Goal: Transaction & Acquisition: Purchase product/service

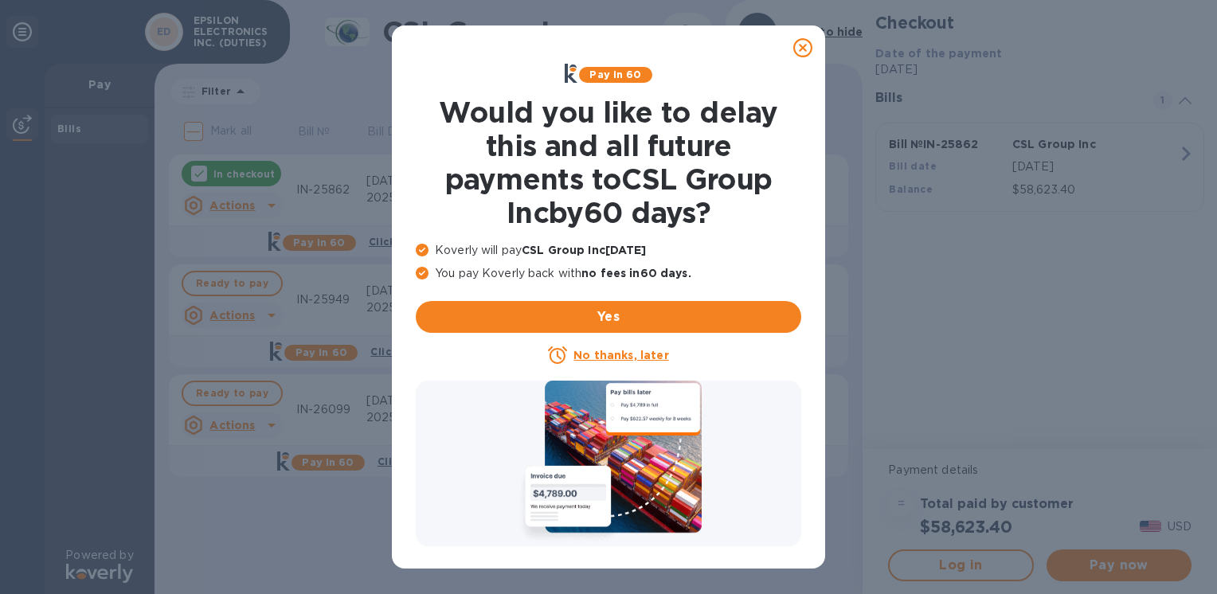
click at [629, 359] on u "No thanks, later" at bounding box center [621, 355] width 95 height 13
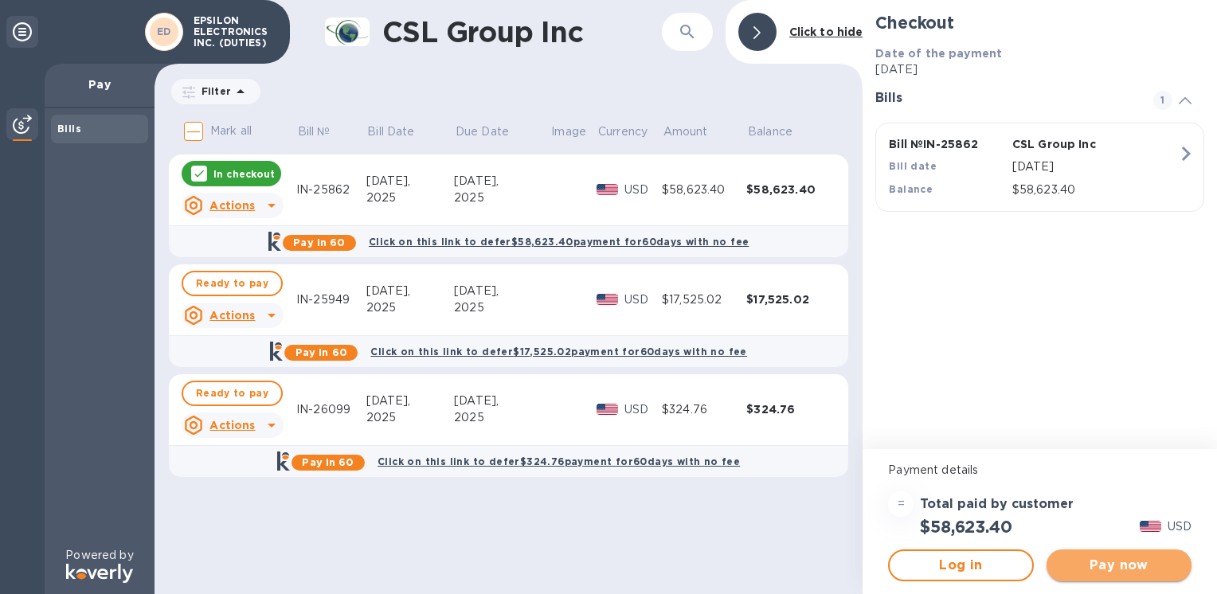
click at [893, 563] on span "Pay now" at bounding box center [1120, 565] width 120 height 19
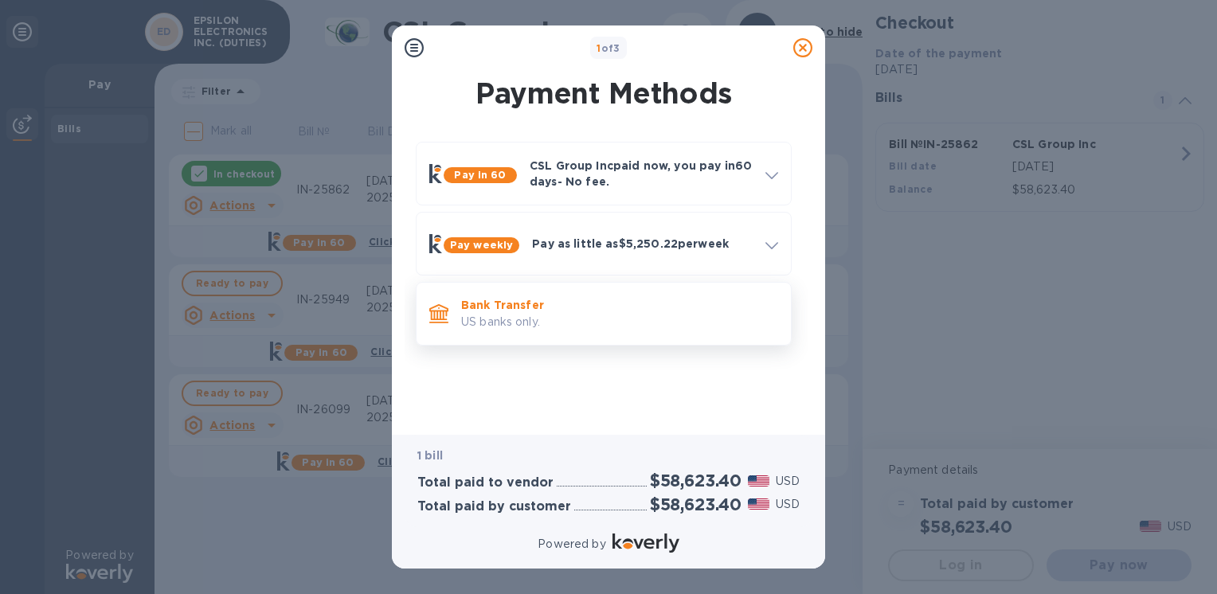
click at [494, 306] on p "Bank Transfer" at bounding box center [619, 305] width 317 height 16
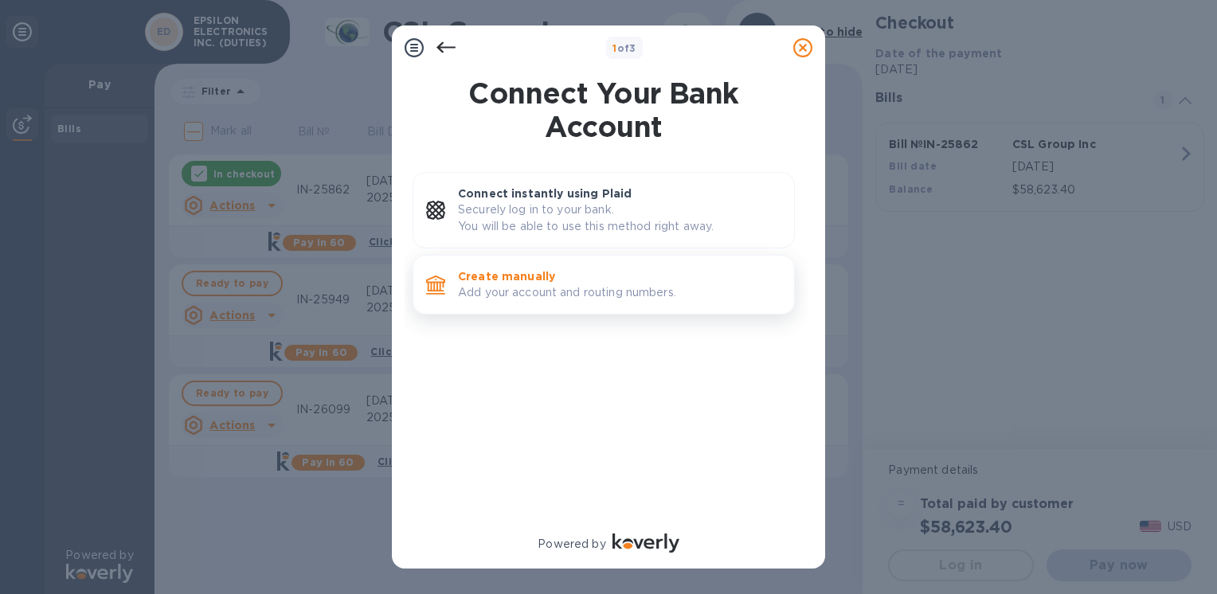
click at [519, 286] on p "Add your account and routing numbers." at bounding box center [619, 292] width 323 height 17
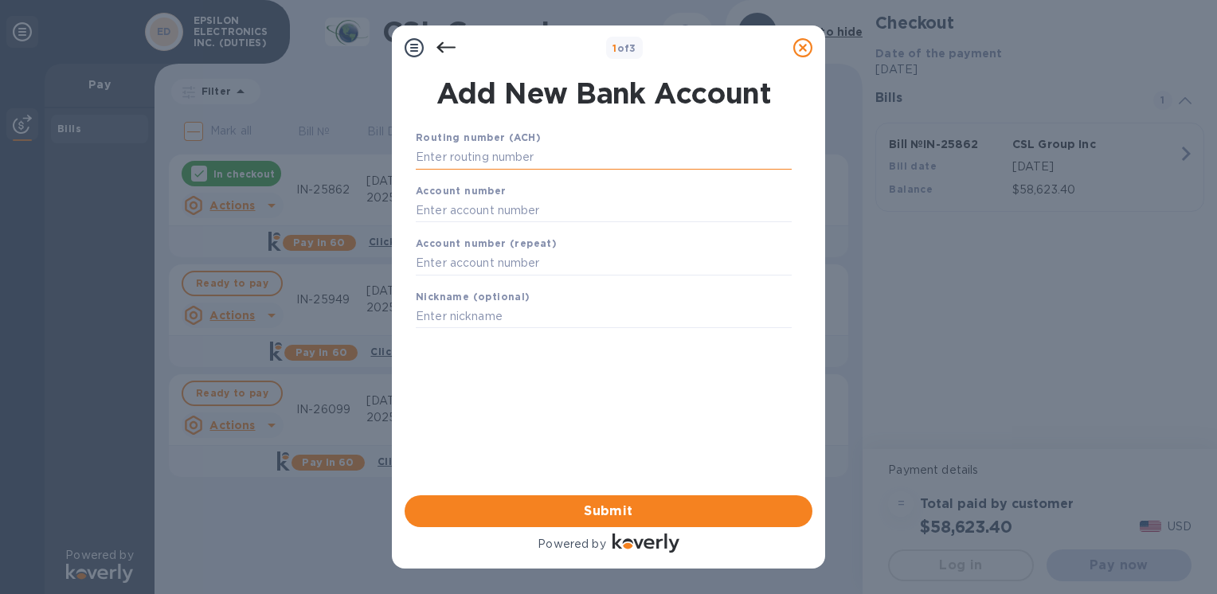
click at [491, 157] on input "text" at bounding box center [604, 158] width 376 height 24
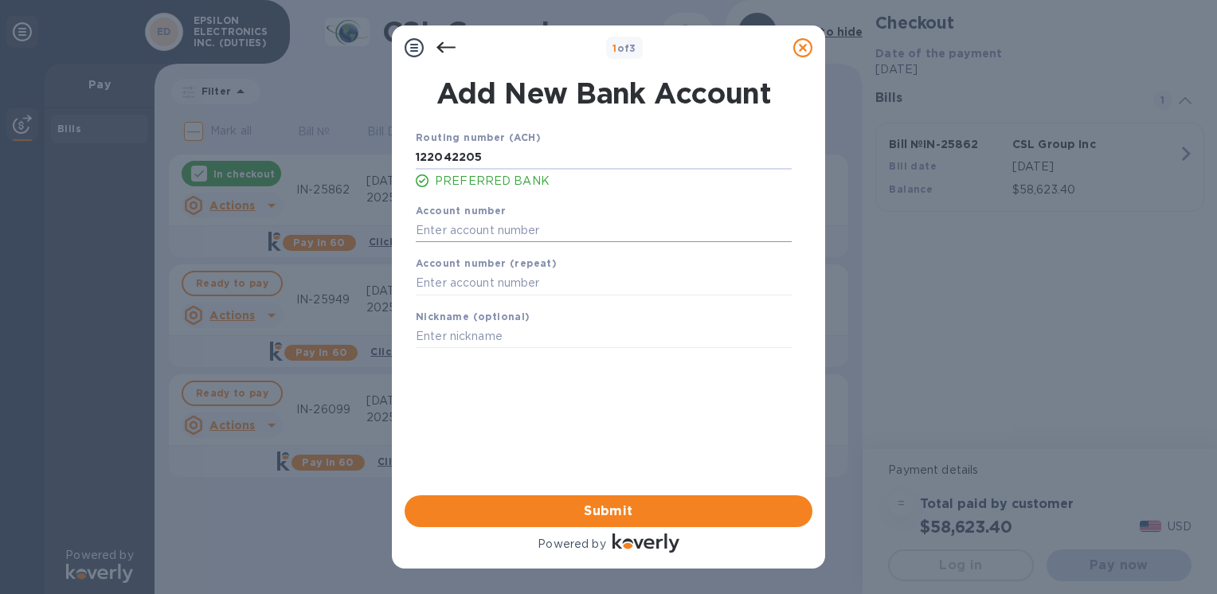
type input "122042205"
click at [478, 227] on input "text" at bounding box center [604, 230] width 376 height 24
type input "004633725"
click at [516, 288] on input "text" at bounding box center [604, 284] width 376 height 24
type input "004633725"
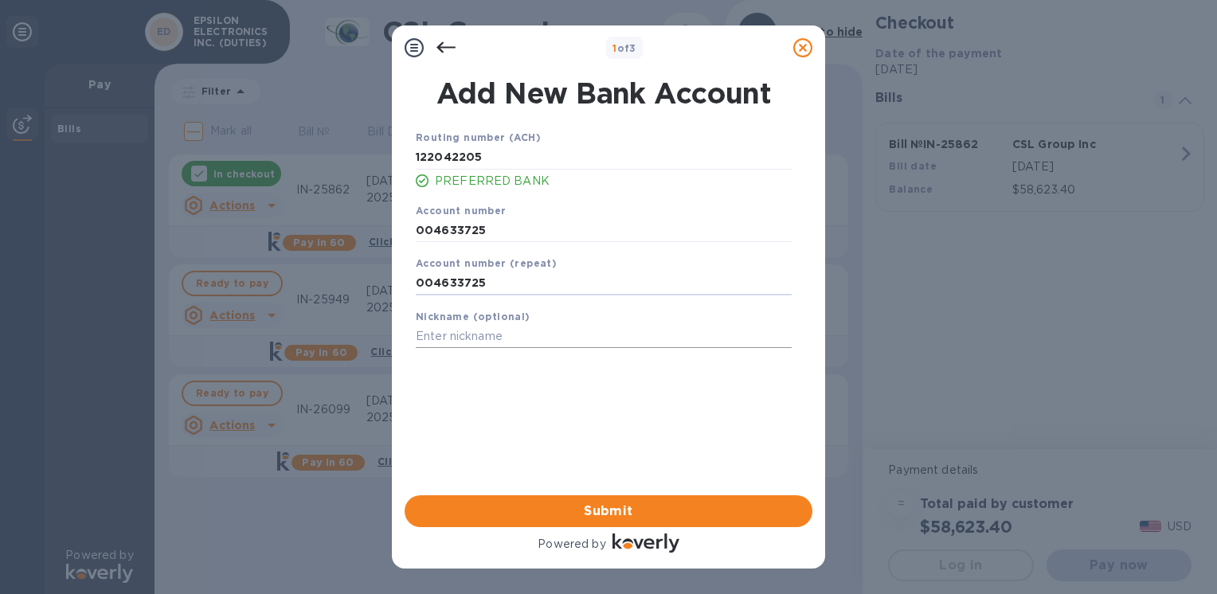
click at [474, 343] on input "text" at bounding box center [604, 337] width 376 height 24
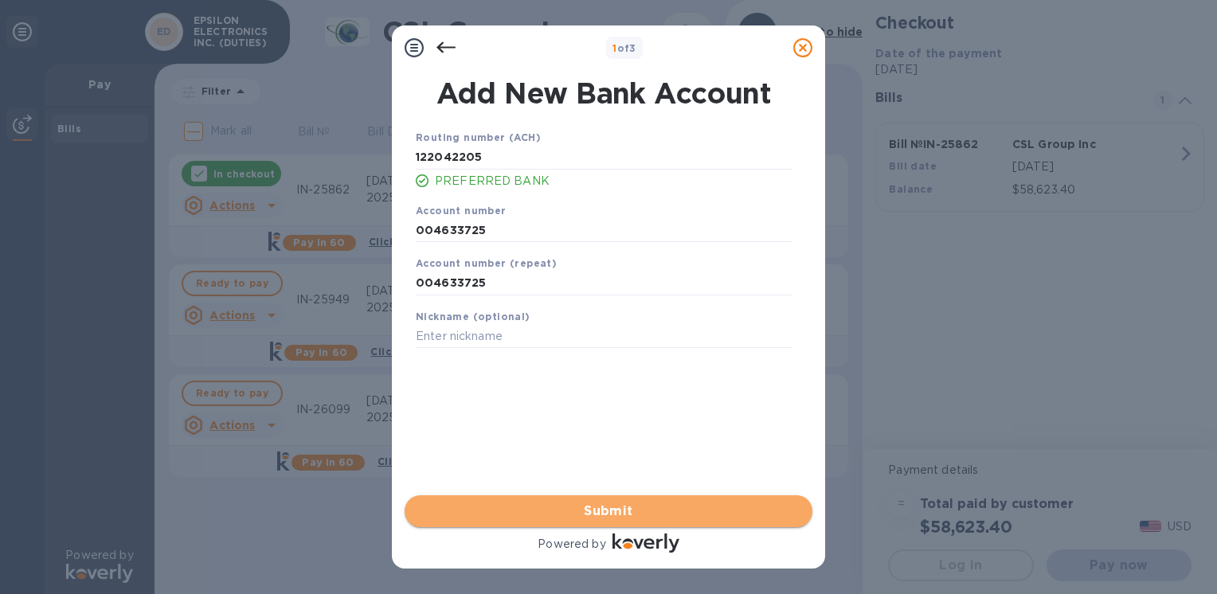
click at [564, 504] on span "Submit" at bounding box center [609, 511] width 382 height 19
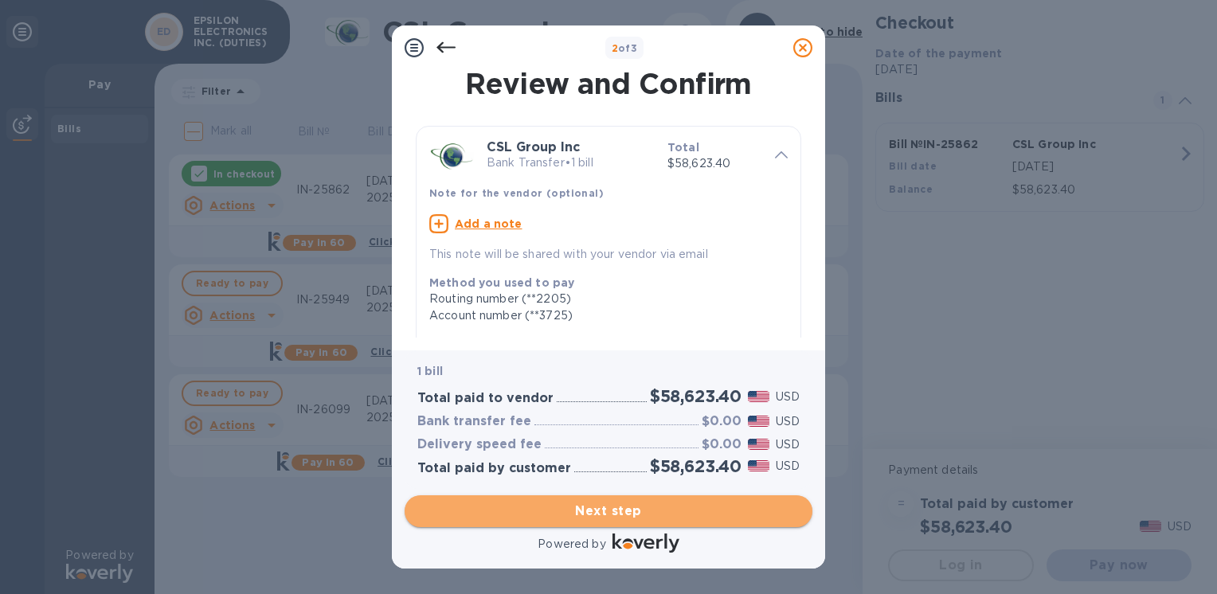
click at [604, 515] on span "Next step" at bounding box center [609, 511] width 382 height 19
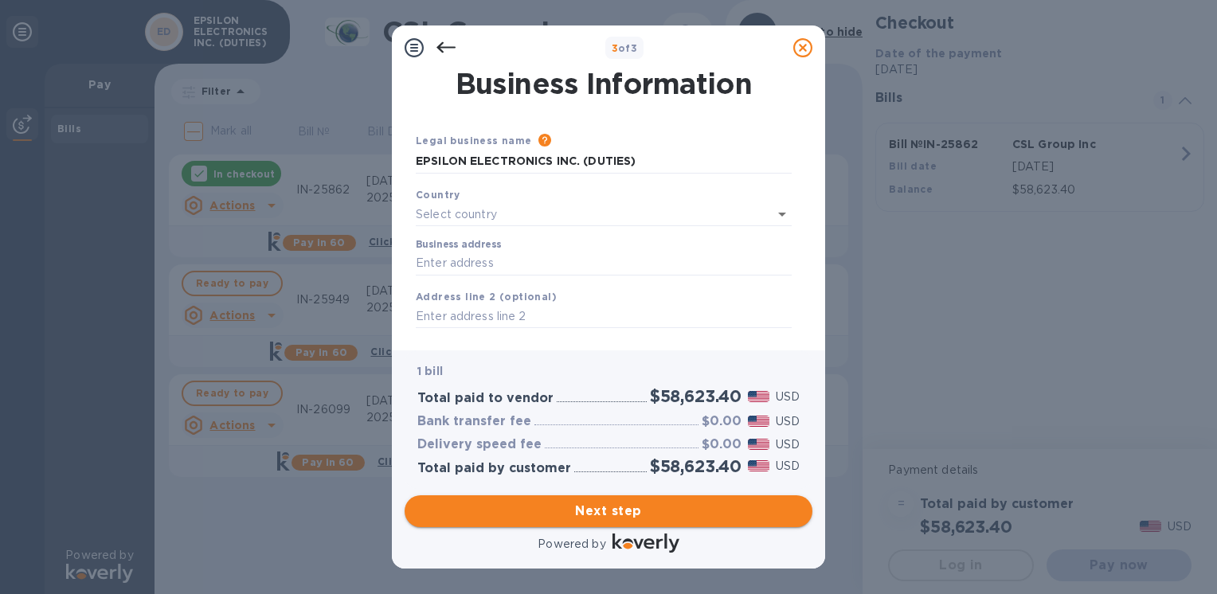
type input "[GEOGRAPHIC_DATA]"
click at [431, 260] on input "Business address" at bounding box center [604, 261] width 376 height 24
type input "[STREET_ADDRESS]"
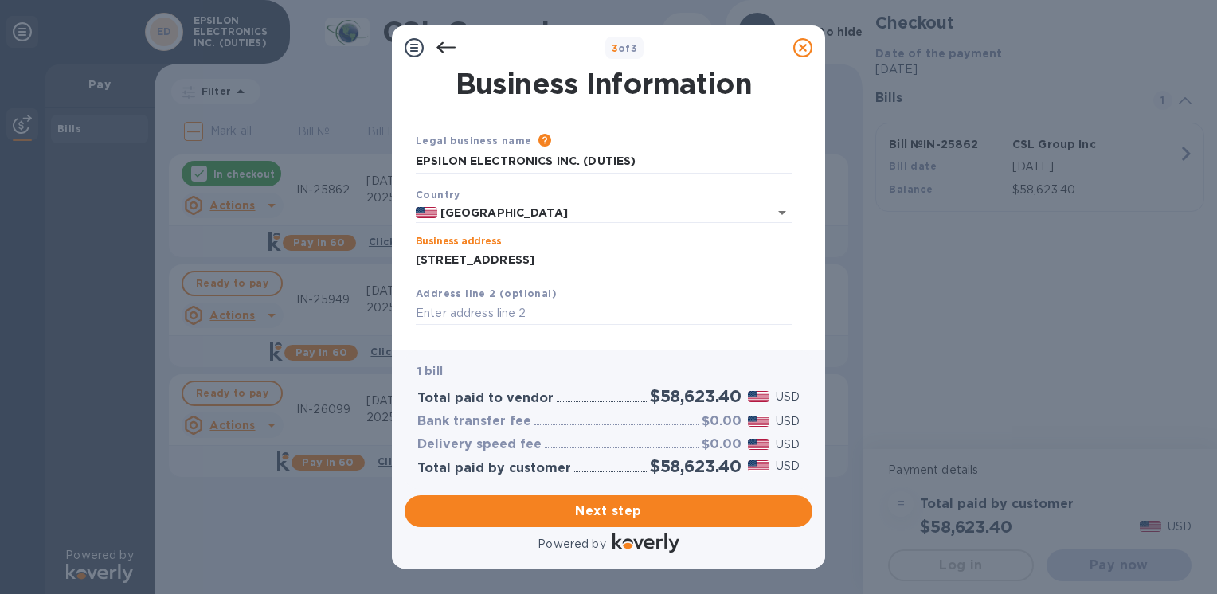
type input "Montebello"
type input "CA"
type input "90640"
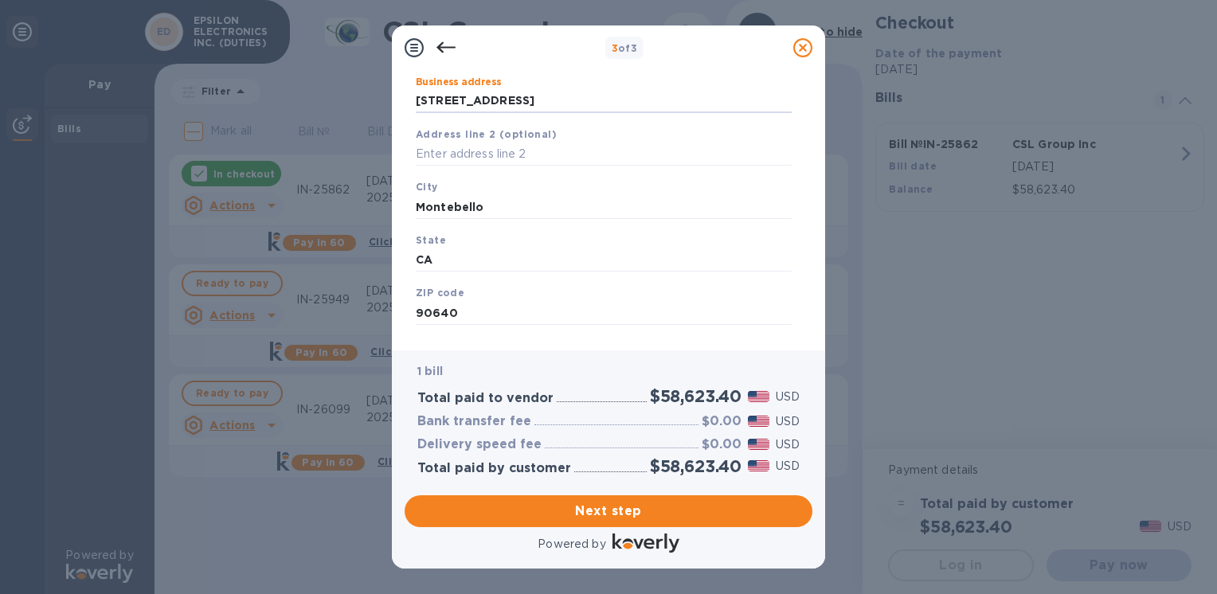
scroll to position [186, 0]
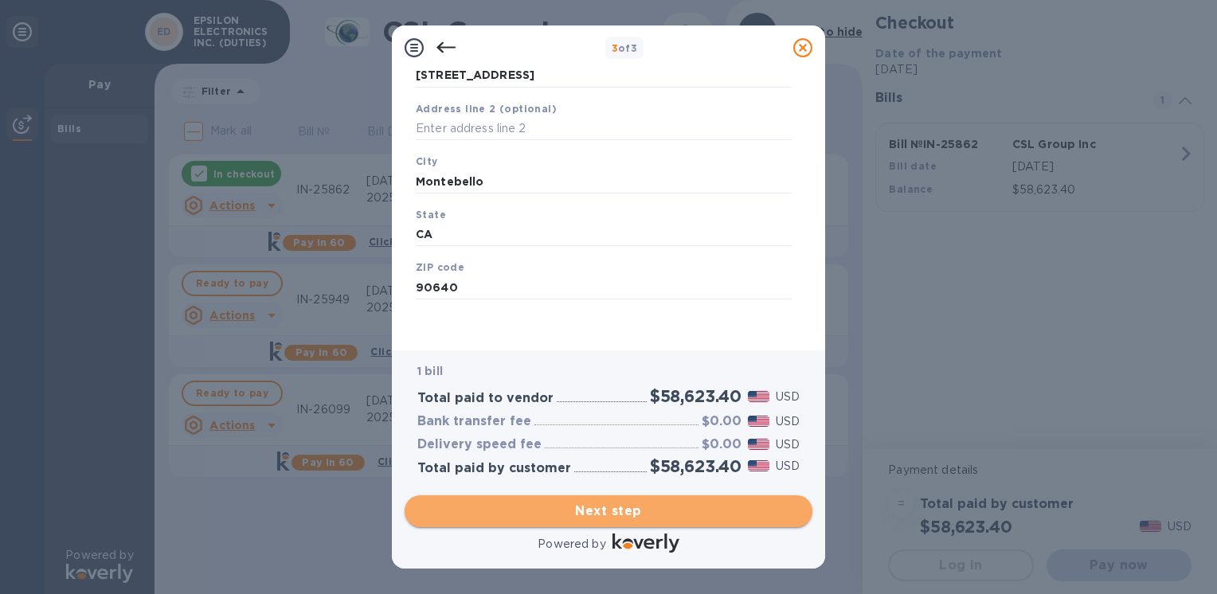
click at [606, 516] on span "Next step" at bounding box center [609, 511] width 382 height 19
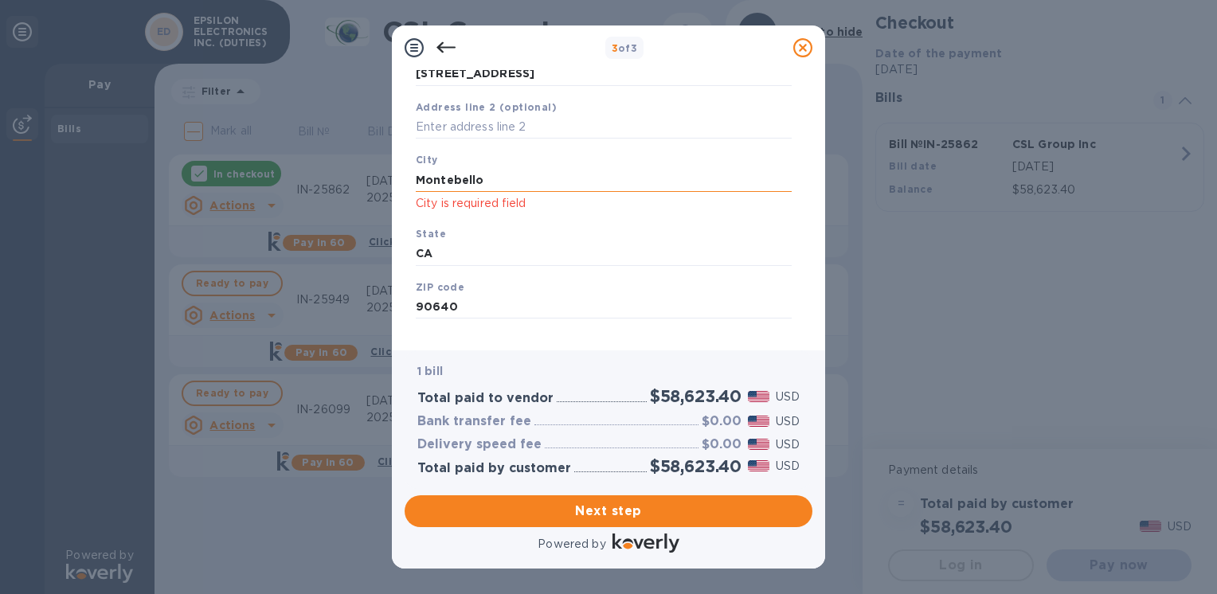
click at [500, 177] on input "Montebello" at bounding box center [604, 180] width 376 height 24
drag, startPoint x: 500, startPoint y: 177, endPoint x: 336, endPoint y: 127, distance: 171.4
click at [333, 152] on div "3 of 3 Business Information Legal business name Please provide the legal name t…" at bounding box center [608, 297] width 1217 height 594
type input "m"
type input "Montebello"
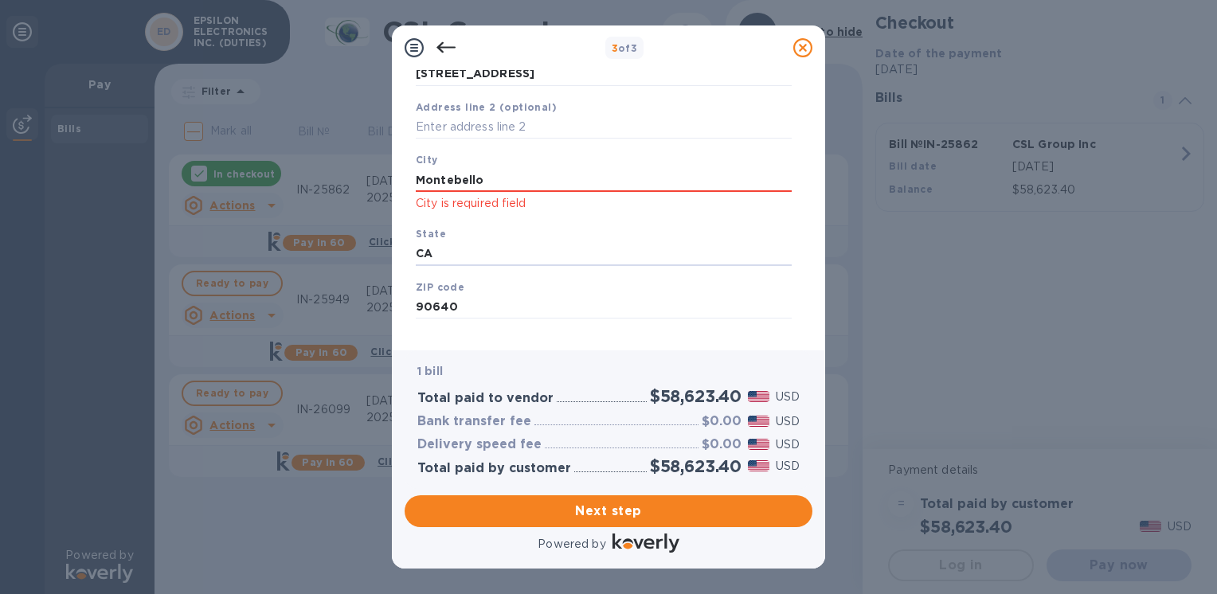
drag, startPoint x: 444, startPoint y: 260, endPoint x: 403, endPoint y: 255, distance: 40.9
click at [403, 255] on div "Business Information Legal business name Please provide the legal name that app…" at bounding box center [608, 210] width 433 height 280
type input "CA"
drag, startPoint x: 449, startPoint y: 304, endPoint x: 384, endPoint y: 303, distance: 64.6
click at [384, 303] on div "3 of 3 Business Information Legal business name Please provide the legal name t…" at bounding box center [608, 297] width 1217 height 594
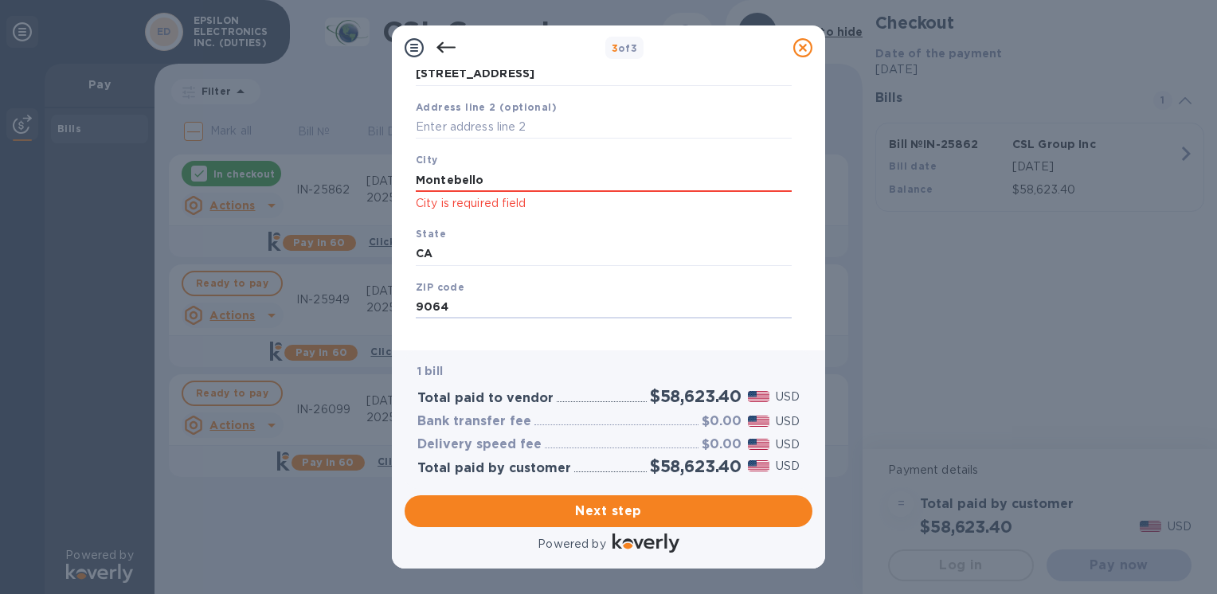
type input "90640"
click at [544, 178] on input "Montebello" at bounding box center [604, 180] width 376 height 24
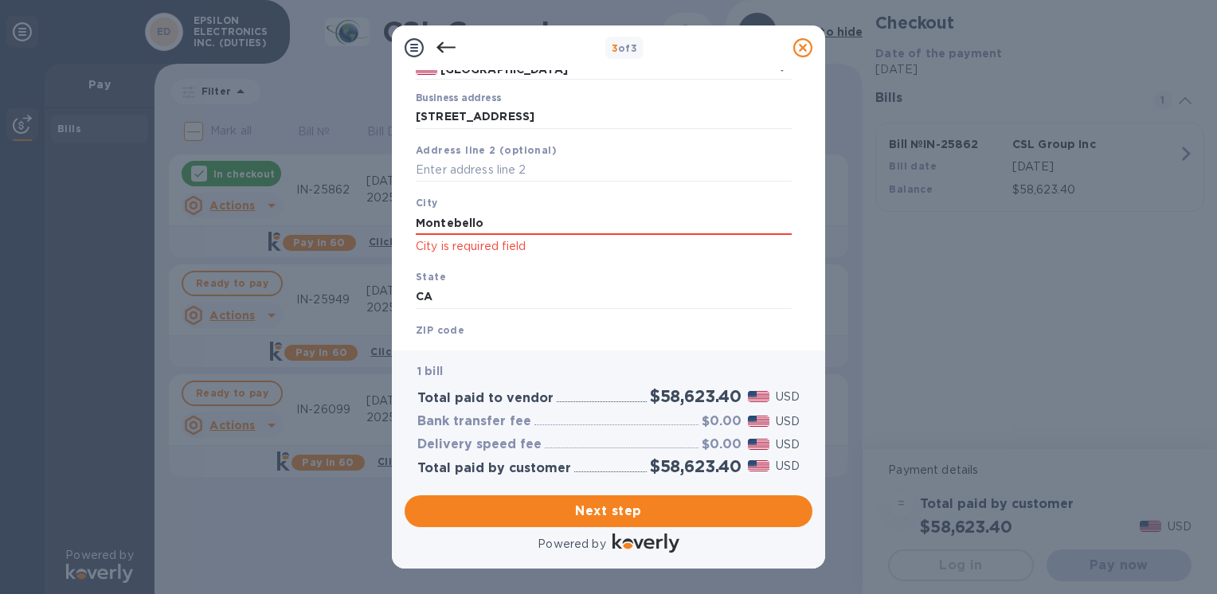
scroll to position [107, 0]
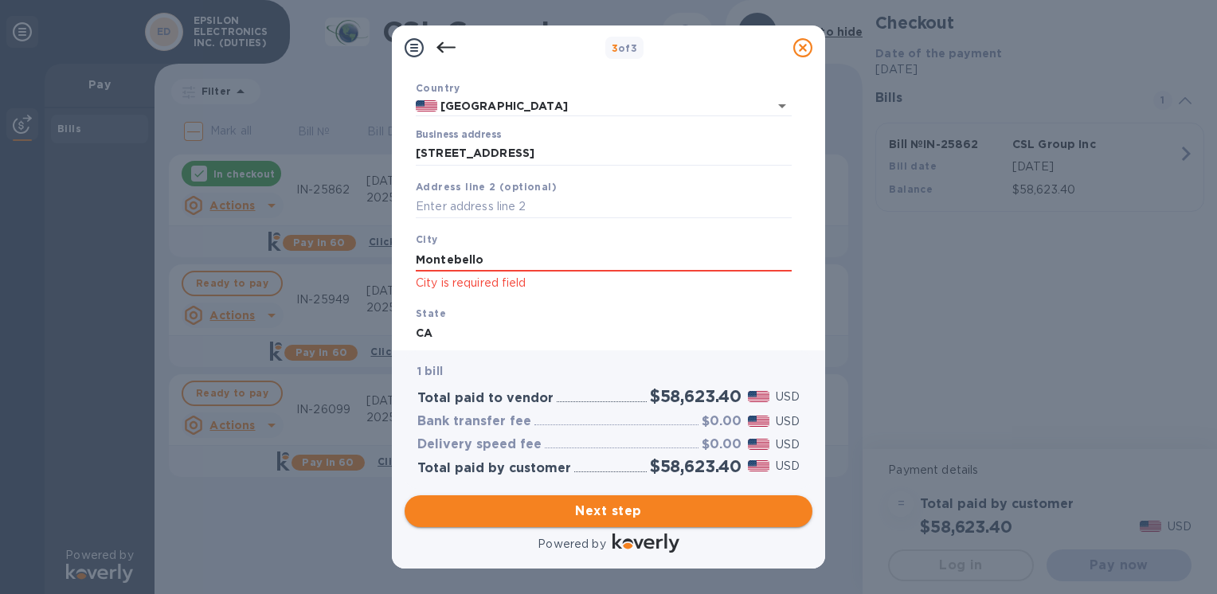
click at [579, 503] on span "Next step" at bounding box center [609, 511] width 382 height 19
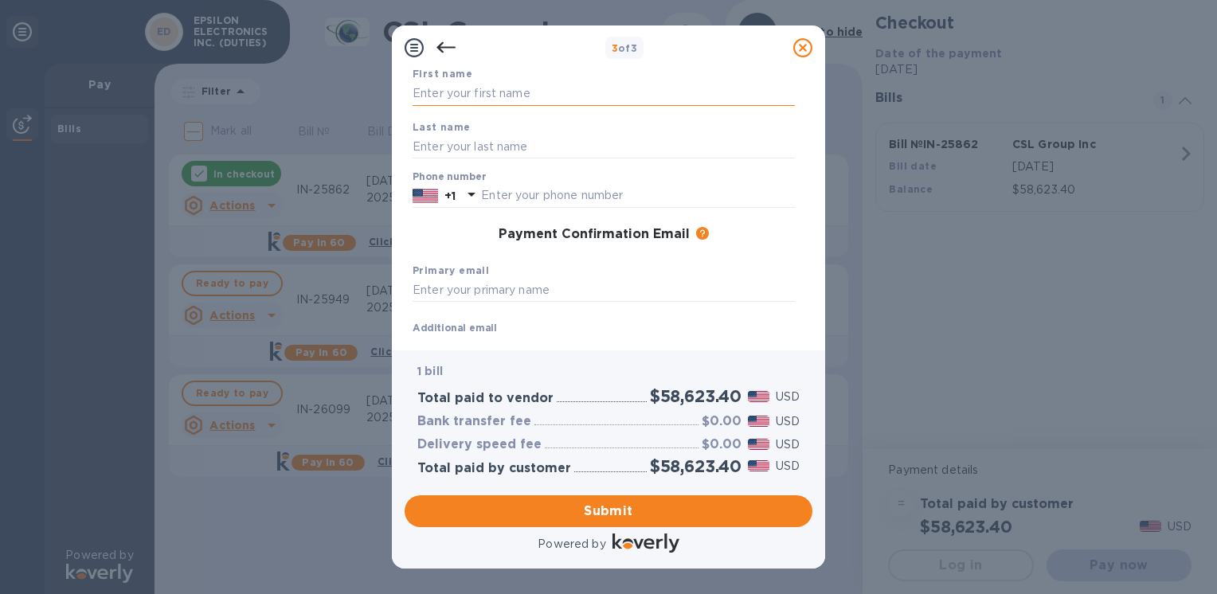
click at [491, 90] on input "text" at bounding box center [604, 94] width 382 height 24
drag, startPoint x: 468, startPoint y: 97, endPoint x: 359, endPoint y: 84, distance: 109.1
click at [359, 84] on div "3 of 3 Payment Contact Information First name [PERSON_NAME] Last name Phone num…" at bounding box center [608, 297] width 1217 height 594
type input "[PERSON_NAME]"
drag, startPoint x: 435, startPoint y: 159, endPoint x: 436, endPoint y: 150, distance: 9.6
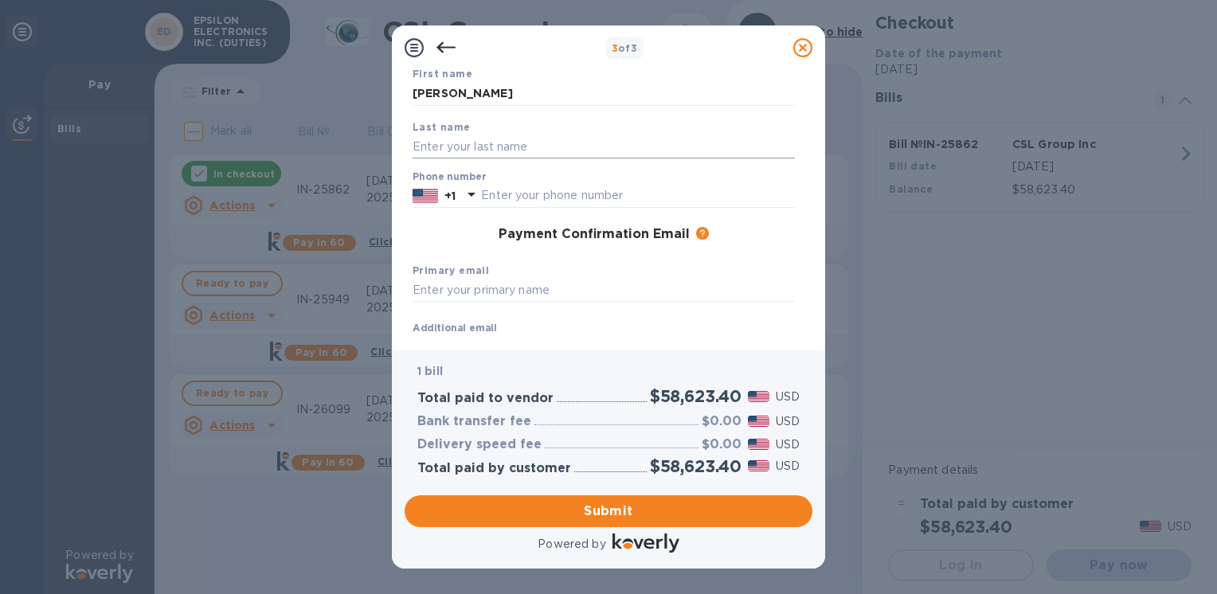
click at [436, 158] on div "Last name" at bounding box center [603, 138] width 395 height 53
click at [435, 143] on input "text" at bounding box center [604, 147] width 382 height 24
type input "[PERSON_NAME]"
click at [743, 189] on input "text" at bounding box center [638, 196] width 314 height 24
type input "3237223333"
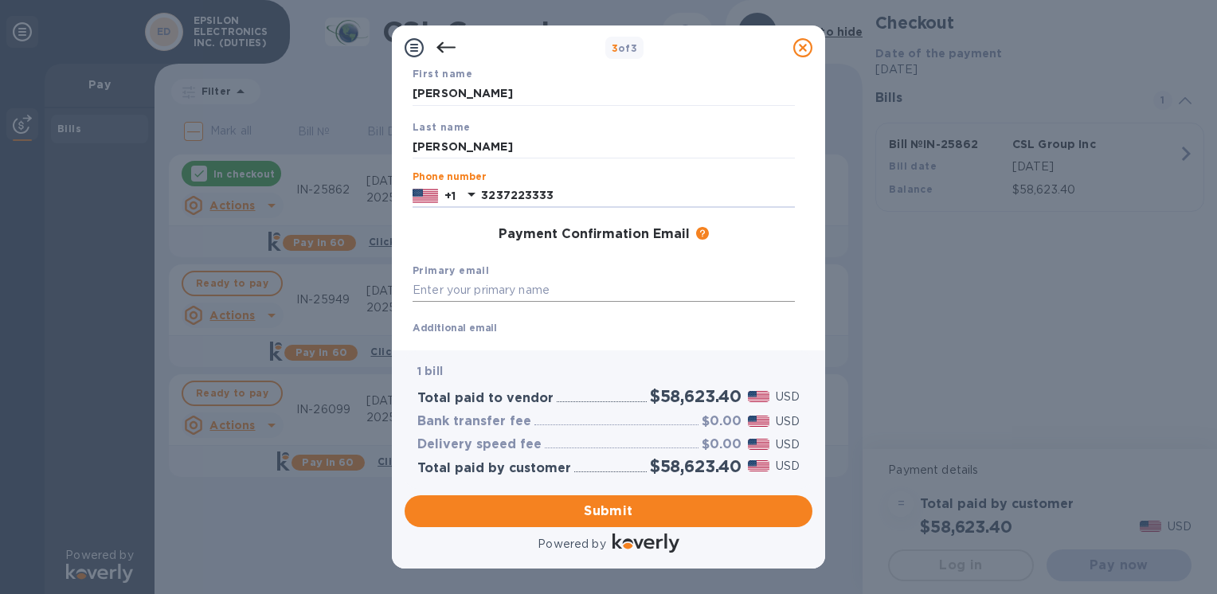
click at [462, 290] on input "text" at bounding box center [604, 291] width 382 height 24
type input "[PERSON_NAME][EMAIL_ADDRESS][DOMAIN_NAME]"
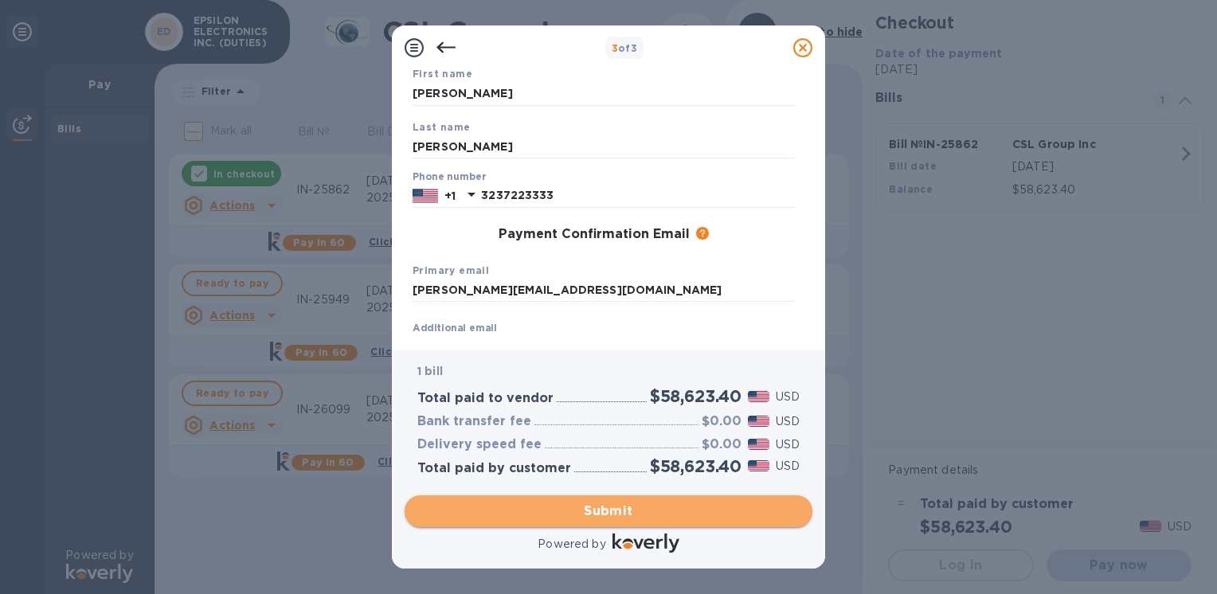
click at [610, 513] on span "Submit" at bounding box center [609, 511] width 382 height 19
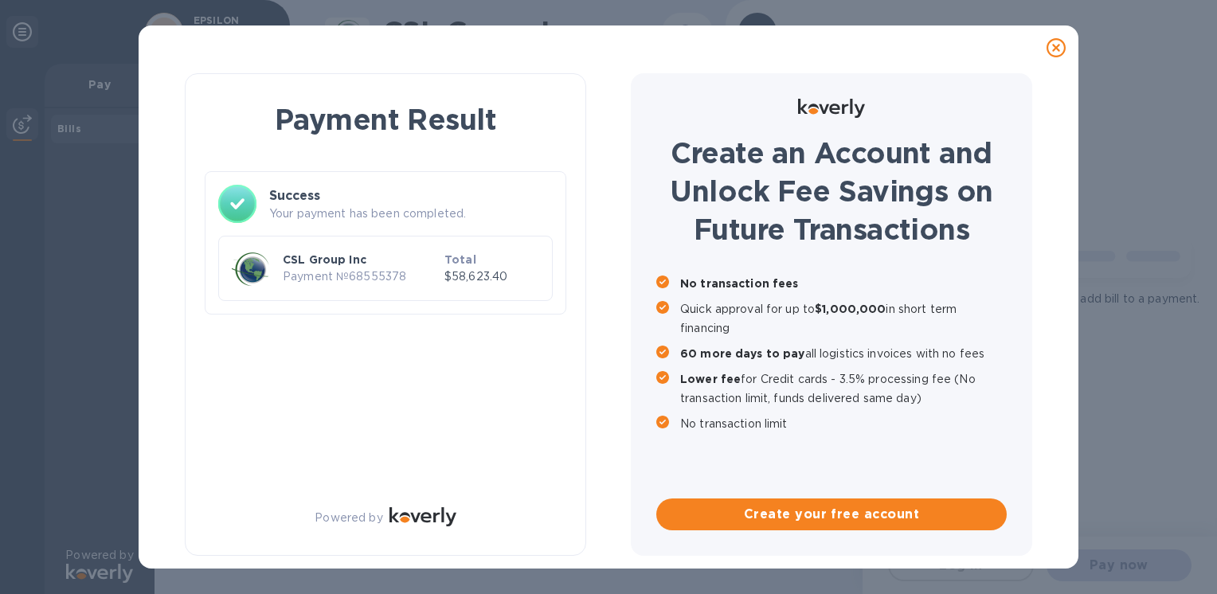
scroll to position [0, 0]
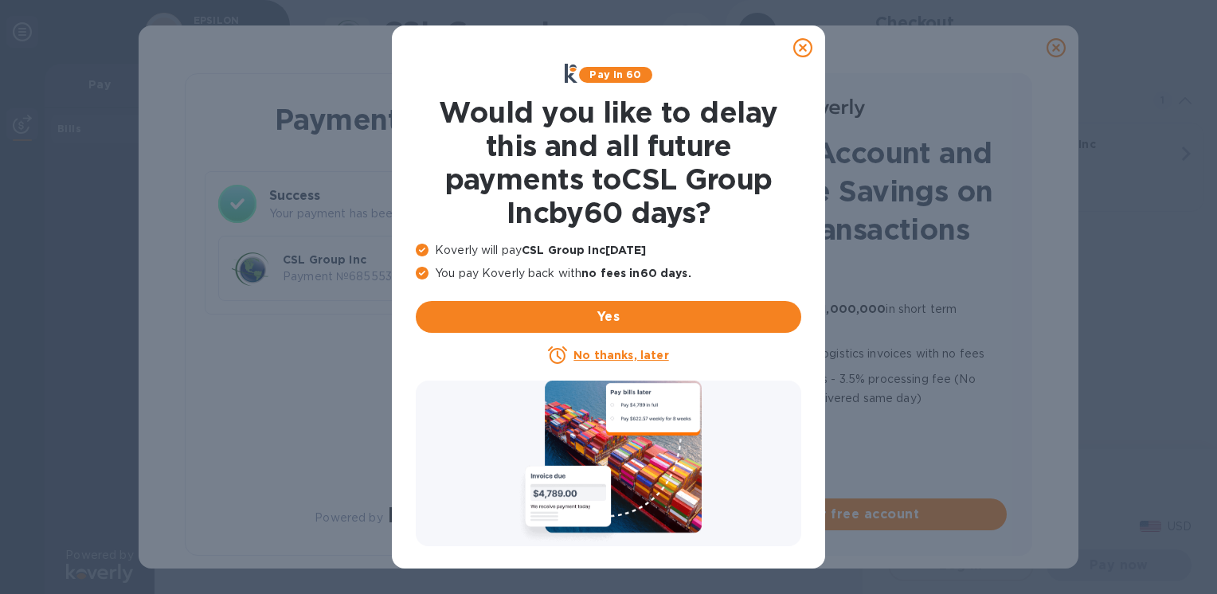
click at [797, 45] on icon at bounding box center [803, 47] width 19 height 19
